Goal: Contribute content

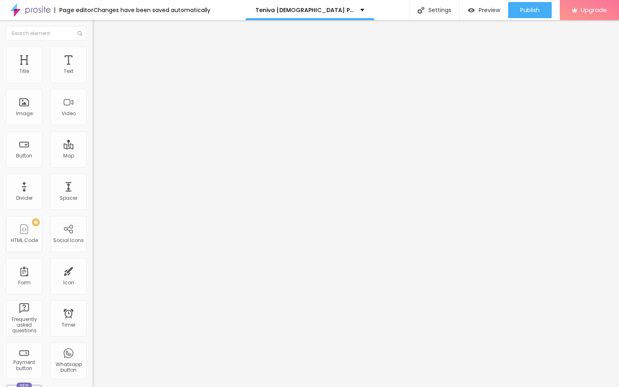
click at [93, 76] on input "entre em contato" at bounding box center [141, 72] width 97 height 8
paste input "👇❗❗𝐒𝐡𝐨𝐩𝐍𝐨𝐰❗❗👇"
type input "👇❗❗𝐒𝐡𝐨𝐩𝐍𝐨𝐰❗❗👇"
click at [93, 166] on input "https://" at bounding box center [141, 162] width 97 height 8
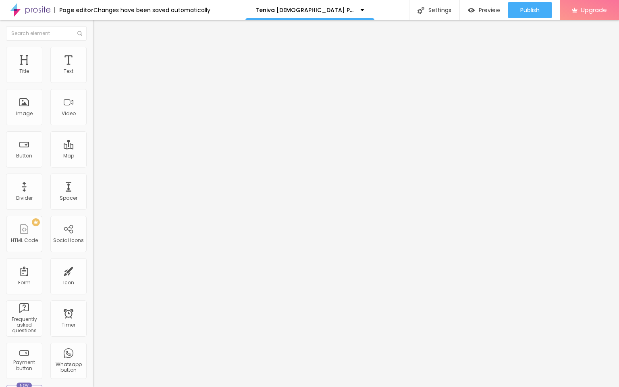
paste input "[DOMAIN_NAME][URL][DEMOGRAPHIC_DATA]"
type input "[URL][DOMAIN_NAME][DEMOGRAPHIC_DATA]"
click at [93, 69] on span "Change image" at bounding box center [114, 65] width 43 height 7
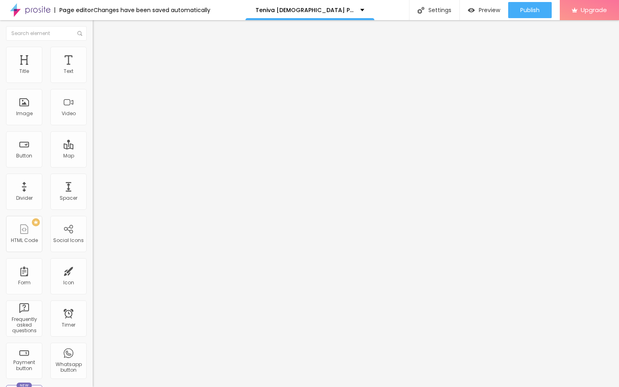
click at [93, 165] on input "https://" at bounding box center [141, 161] width 97 height 8
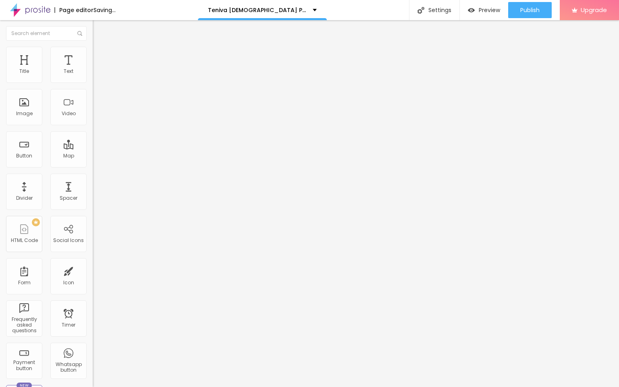
paste input "[DOMAIN_NAME][URL][DEMOGRAPHIC_DATA]"
type input "[URL][DOMAIN_NAME][DEMOGRAPHIC_DATA]"
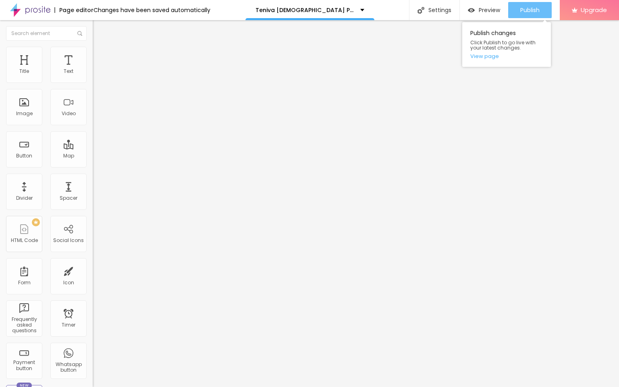
click at [523, 11] on span "Publish" at bounding box center [529, 10] width 19 height 6
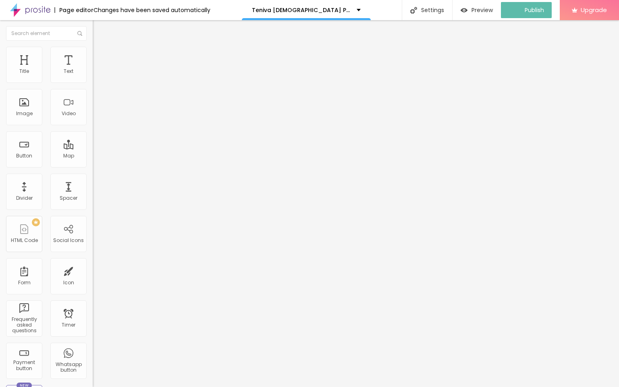
click at [33, 6] on img at bounding box center [30, 10] width 40 height 20
